Goal: Check status: Check status

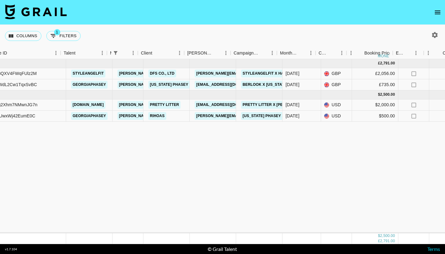
scroll to position [0, 72]
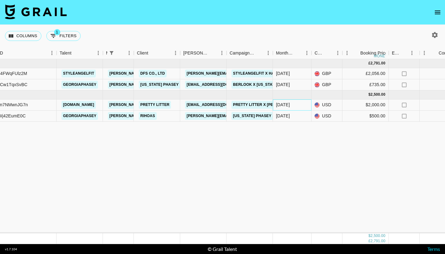
click at [287, 104] on div "[DATE]" at bounding box center [283, 104] width 14 height 6
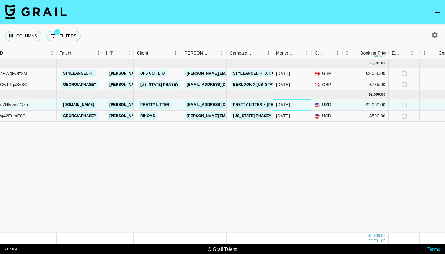
click at [283, 105] on div "[DATE]" at bounding box center [283, 104] width 14 height 6
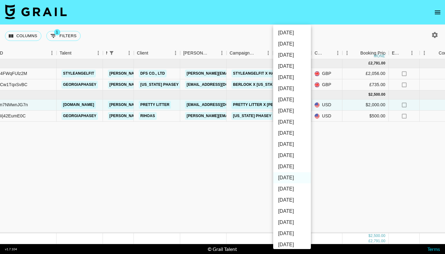
click at [295, 31] on li "[DATE]" at bounding box center [292, 32] width 38 height 11
type input "[DATE]"
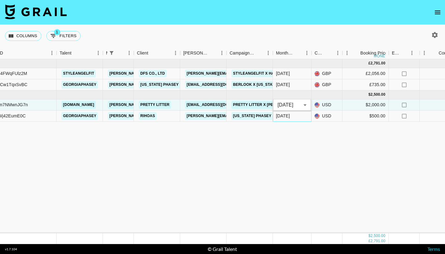
click at [289, 118] on div "[DATE]" at bounding box center [283, 116] width 14 height 6
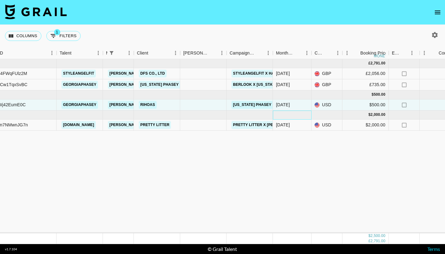
click at [289, 118] on div at bounding box center [292, 114] width 39 height 9
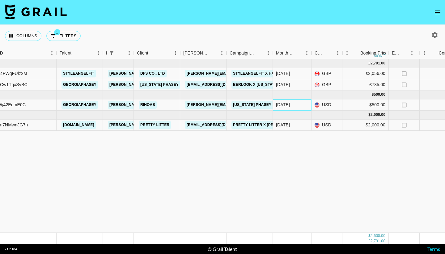
click at [284, 106] on div "[DATE]" at bounding box center [283, 104] width 14 height 6
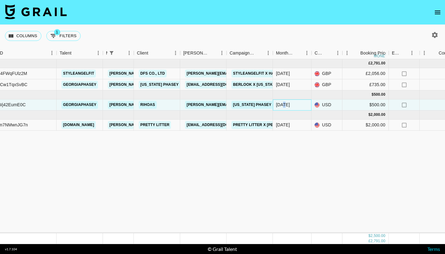
click at [284, 106] on div "[DATE]" at bounding box center [283, 104] width 14 height 6
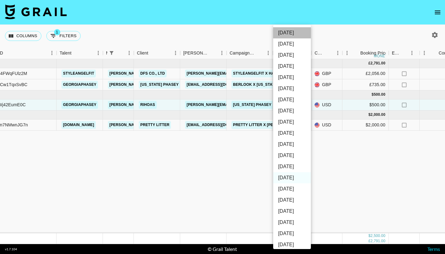
click at [291, 31] on li "[DATE]" at bounding box center [292, 32] width 38 height 11
type input "[DATE]"
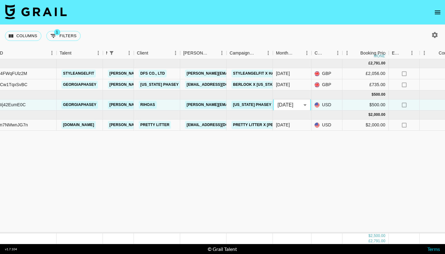
click at [270, 159] on div "[DATE] ( 2 ) £ 2,791.00 £ 272.47 rec3QXV4FWqFUlz2M styleangelfit [PERSON_NAME][…" at bounding box center [441, 146] width 1027 height 174
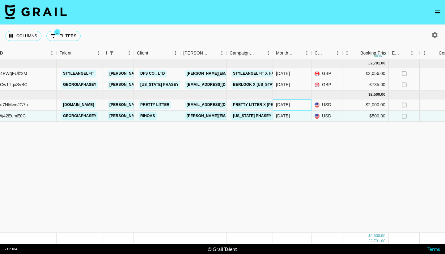
click at [282, 105] on div "[DATE]" at bounding box center [283, 104] width 14 height 6
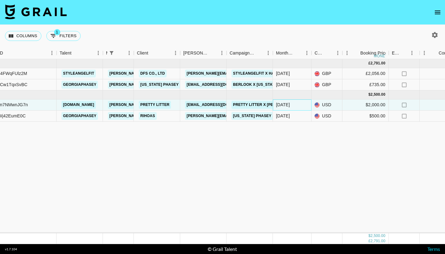
click at [282, 105] on div "[DATE]" at bounding box center [283, 104] width 14 height 6
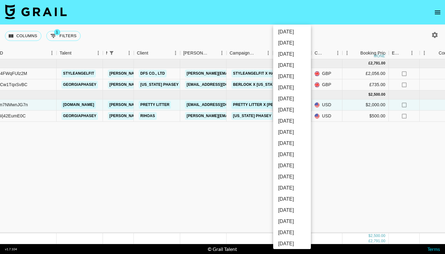
scroll to position [13, 0]
click at [296, 153] on li "[DATE]" at bounding box center [292, 153] width 38 height 11
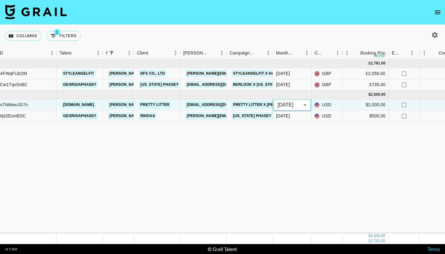
type input "[DATE]"
click at [293, 115] on div "[DATE]" at bounding box center [292, 115] width 39 height 11
click at [293, 99] on div at bounding box center [292, 94] width 39 height 9
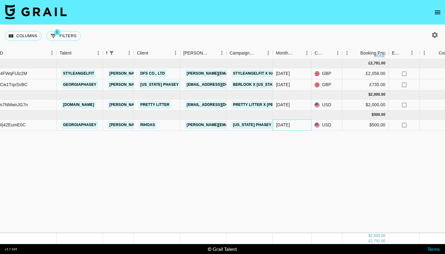
click at [294, 123] on div "[DATE]" at bounding box center [292, 124] width 39 height 11
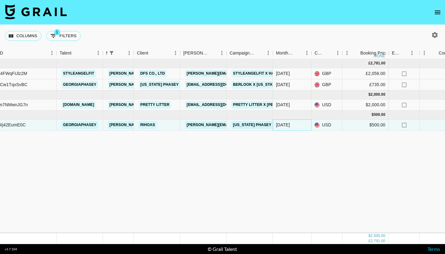
click at [294, 123] on div "[DATE]" at bounding box center [292, 124] width 39 height 11
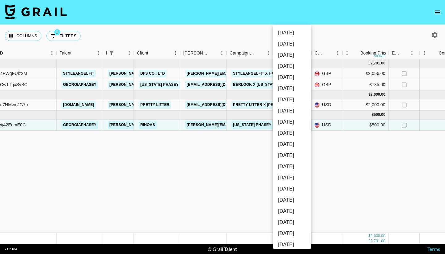
scroll to position [50, 0]
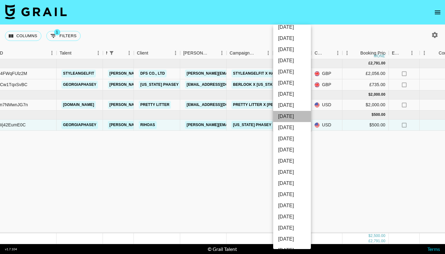
click at [292, 115] on li "[DATE]" at bounding box center [292, 116] width 38 height 11
type input "[DATE]"
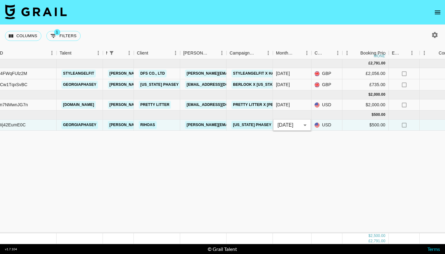
click at [280, 148] on div "[DATE] ( 2 ) £ 2,791.00 £ 272.47 rec3QXV4FWqFUlz2M styleangelfit [PERSON_NAME][…" at bounding box center [441, 146] width 1027 height 174
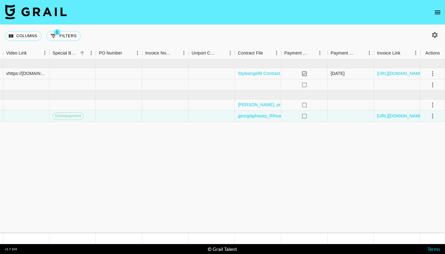
scroll to position [0, 581]
click at [434, 117] on icon "select merge strategy" at bounding box center [432, 115] width 7 height 7
